Goal: Navigation & Orientation: Find specific page/section

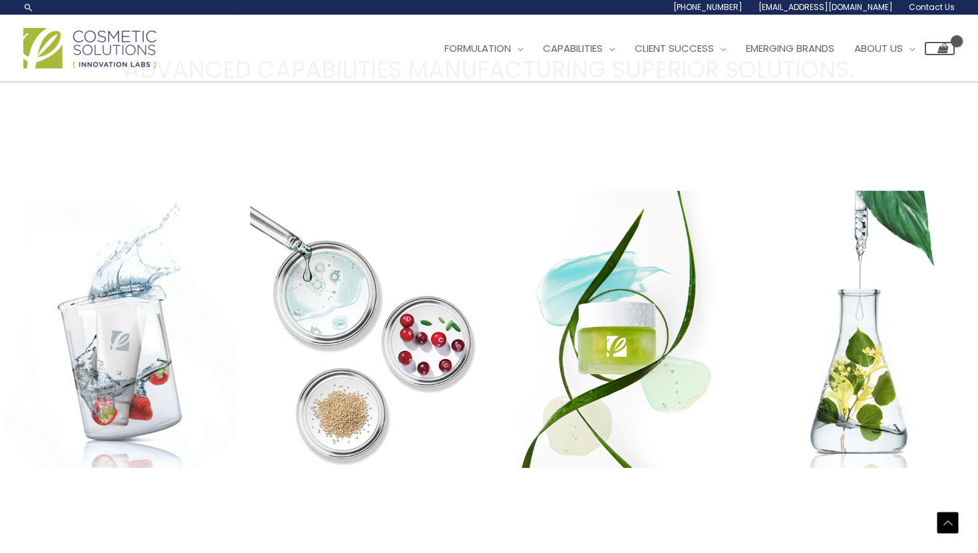
scroll to position [1650, 0]
click at [822, 44] on span "Emerging Brands" at bounding box center [790, 48] width 88 height 14
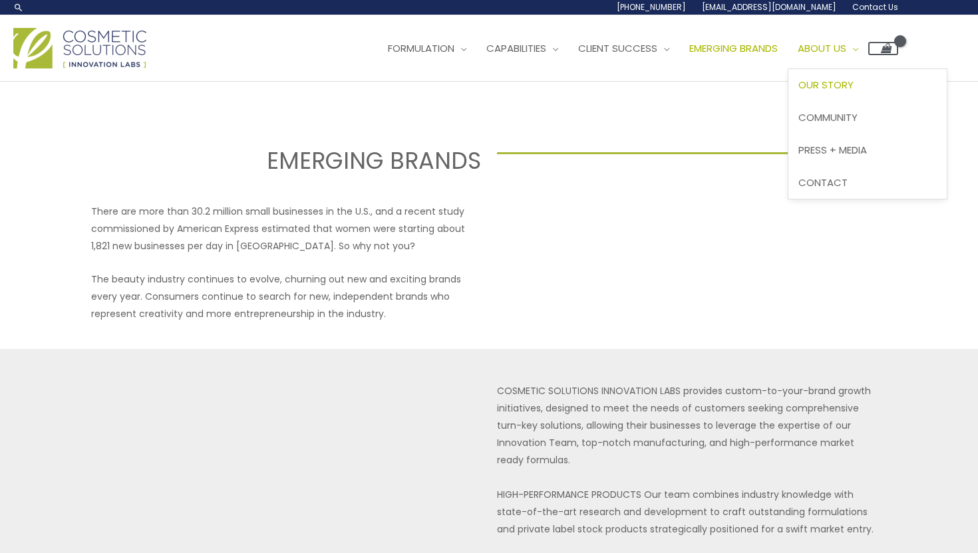
click at [853, 86] on span "Our Story" at bounding box center [825, 85] width 55 height 14
